Goal: Navigation & Orientation: Find specific page/section

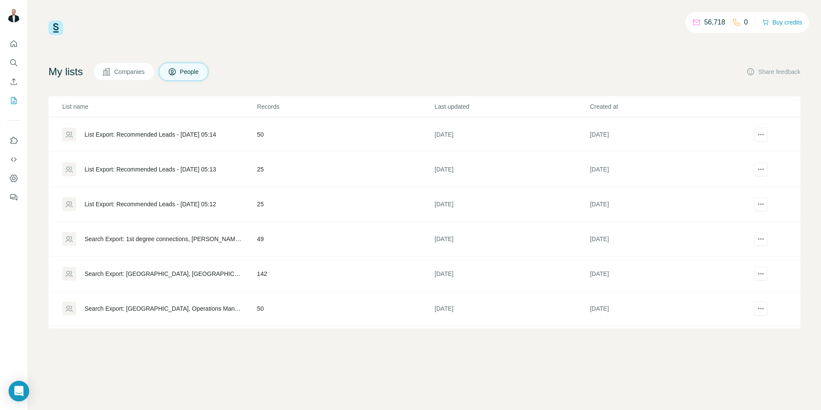
click at [277, 276] on td "142" at bounding box center [346, 273] width 178 height 35
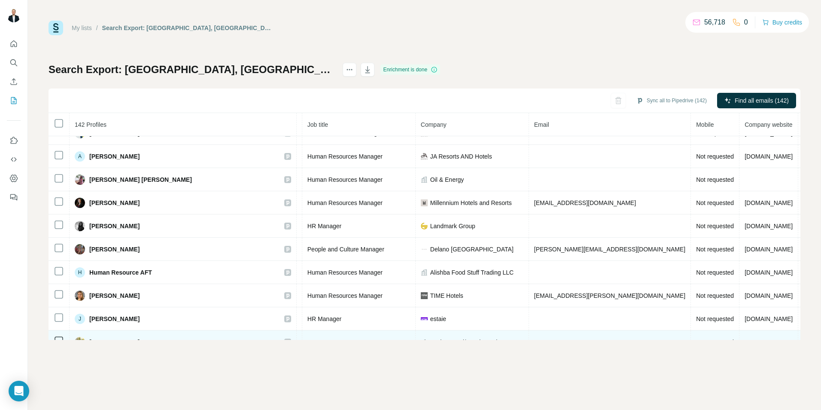
scroll to position [496, 96]
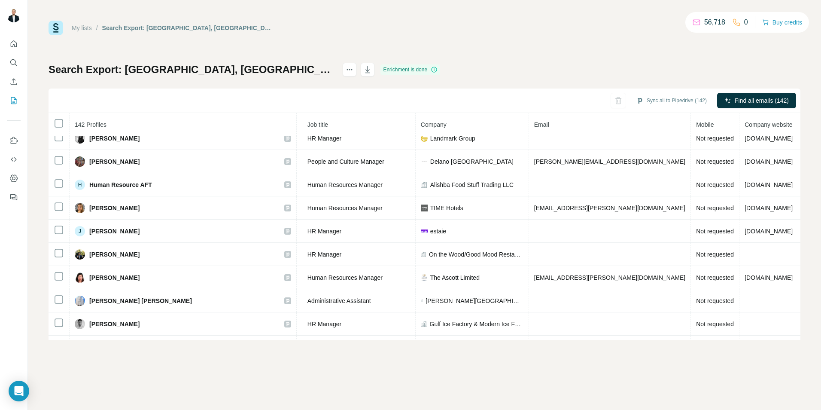
click at [17, 109] on div at bounding box center [13, 118] width 27 height 174
click at [11, 100] on icon "My lists" at bounding box center [14, 100] width 6 height 7
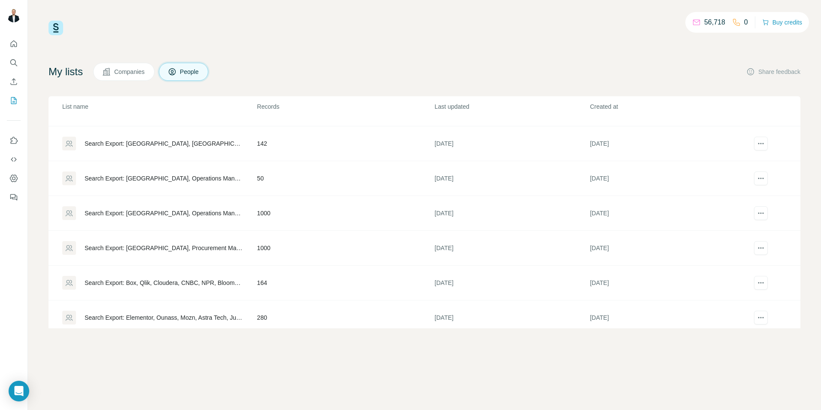
scroll to position [137, 0]
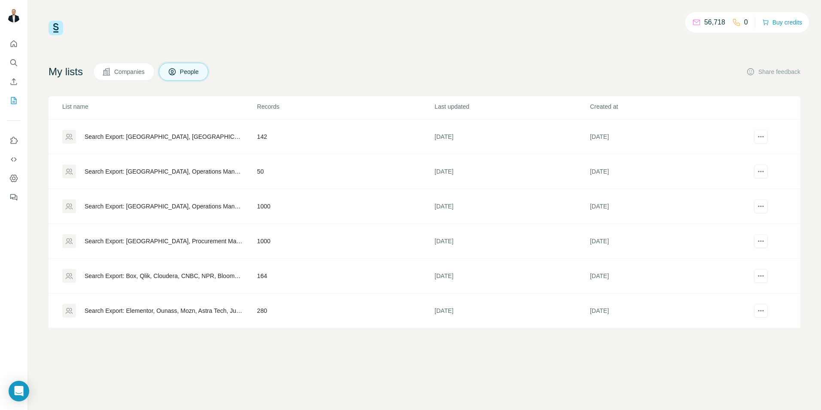
click at [314, 299] on td "280" at bounding box center [346, 310] width 178 height 35
